Goal: Navigation & Orientation: Find specific page/section

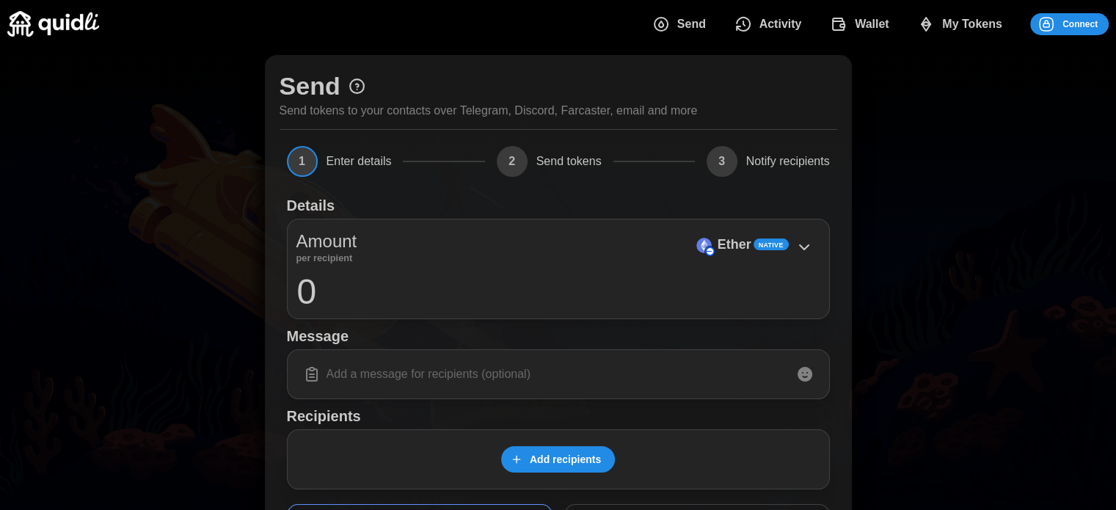
click at [767, 31] on span "Activity" at bounding box center [780, 24] width 43 height 29
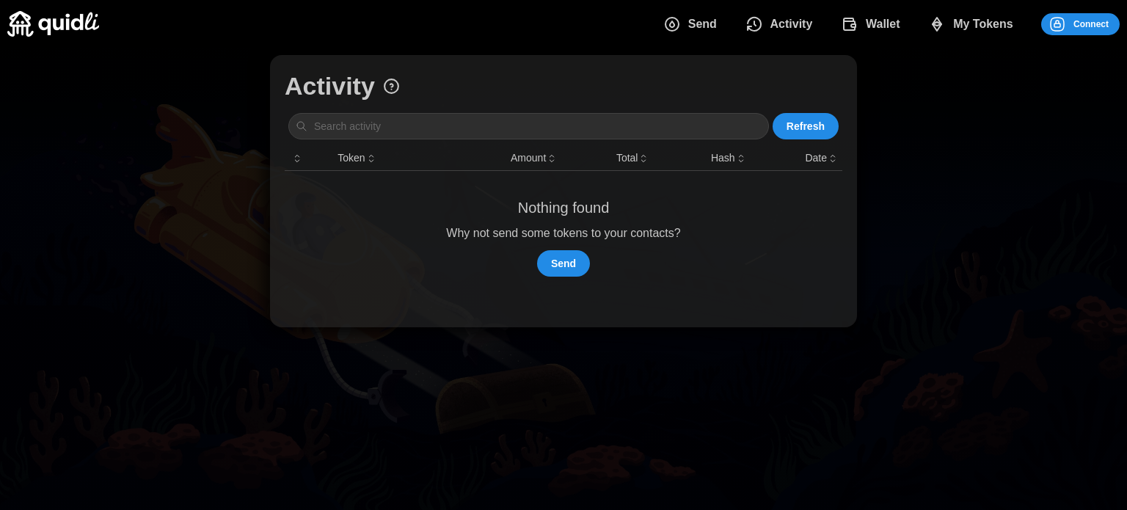
click at [761, 26] on icon "dots" at bounding box center [754, 23] width 13 height 13
click at [877, 29] on span "Wallet" at bounding box center [883, 24] width 34 height 29
